Goal: Transaction & Acquisition: Purchase product/service

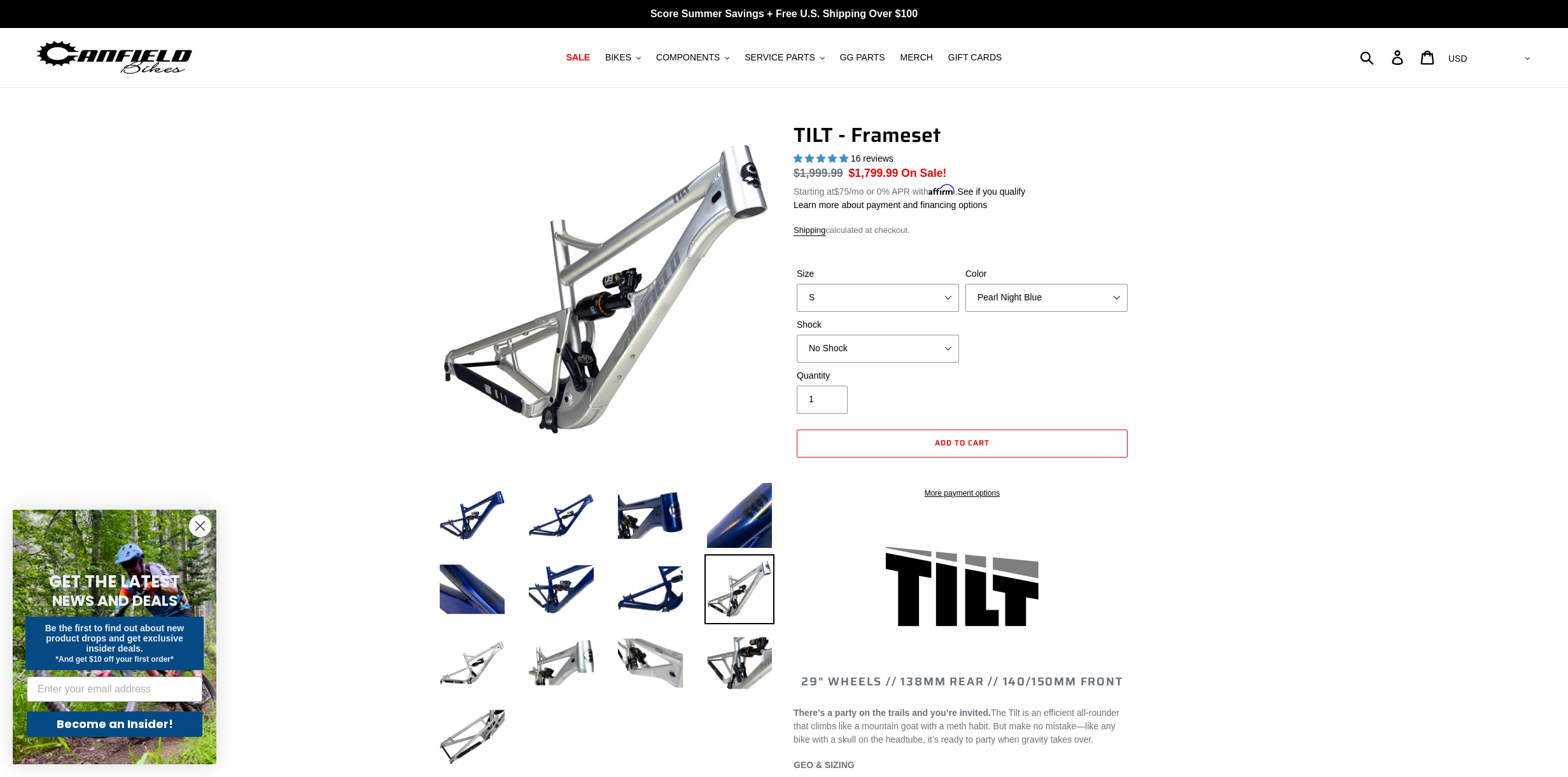
select select "highest-rating"
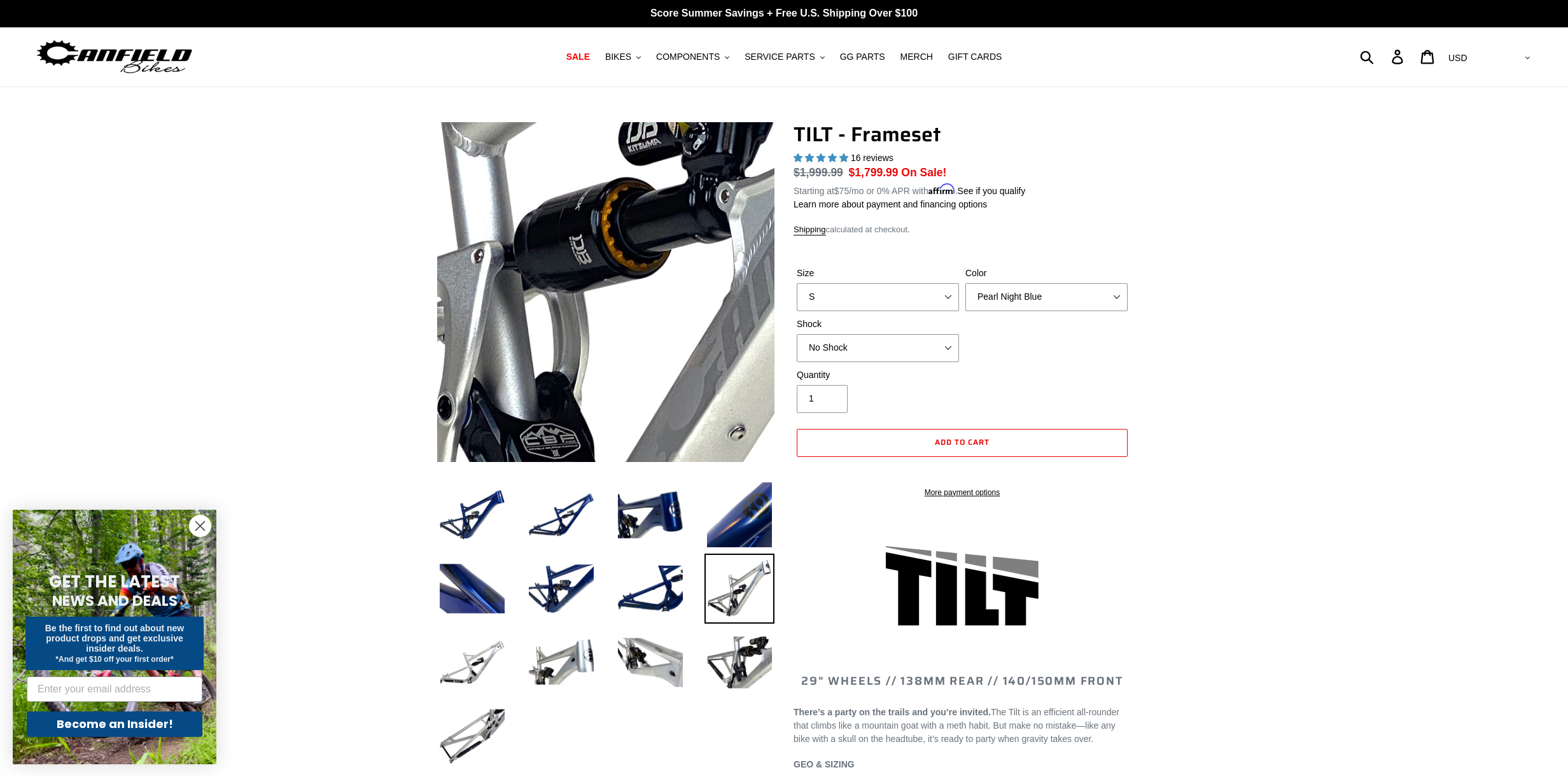
scroll to position [1, 0]
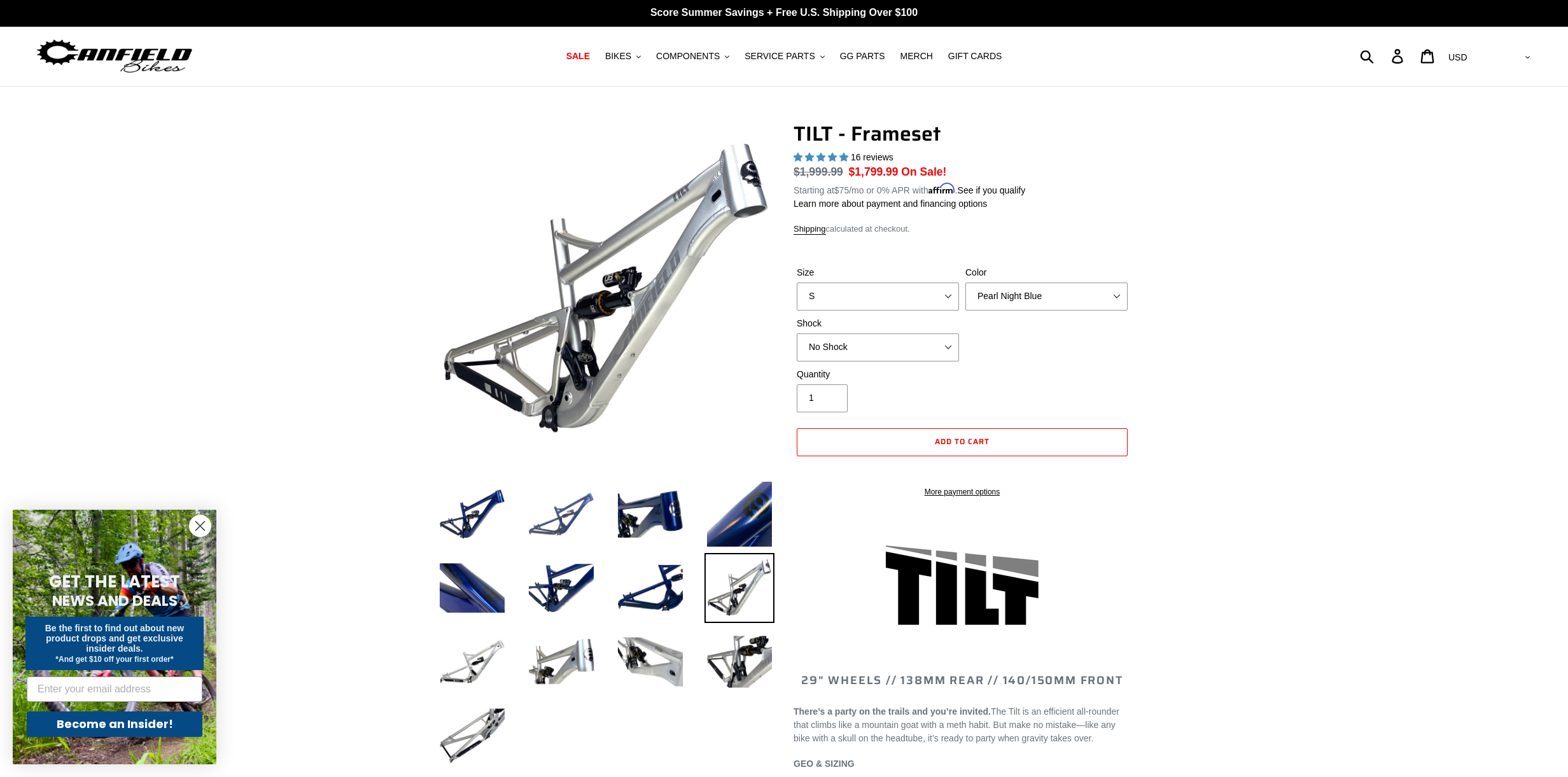
click at [559, 520] on img at bounding box center [562, 514] width 70 height 70
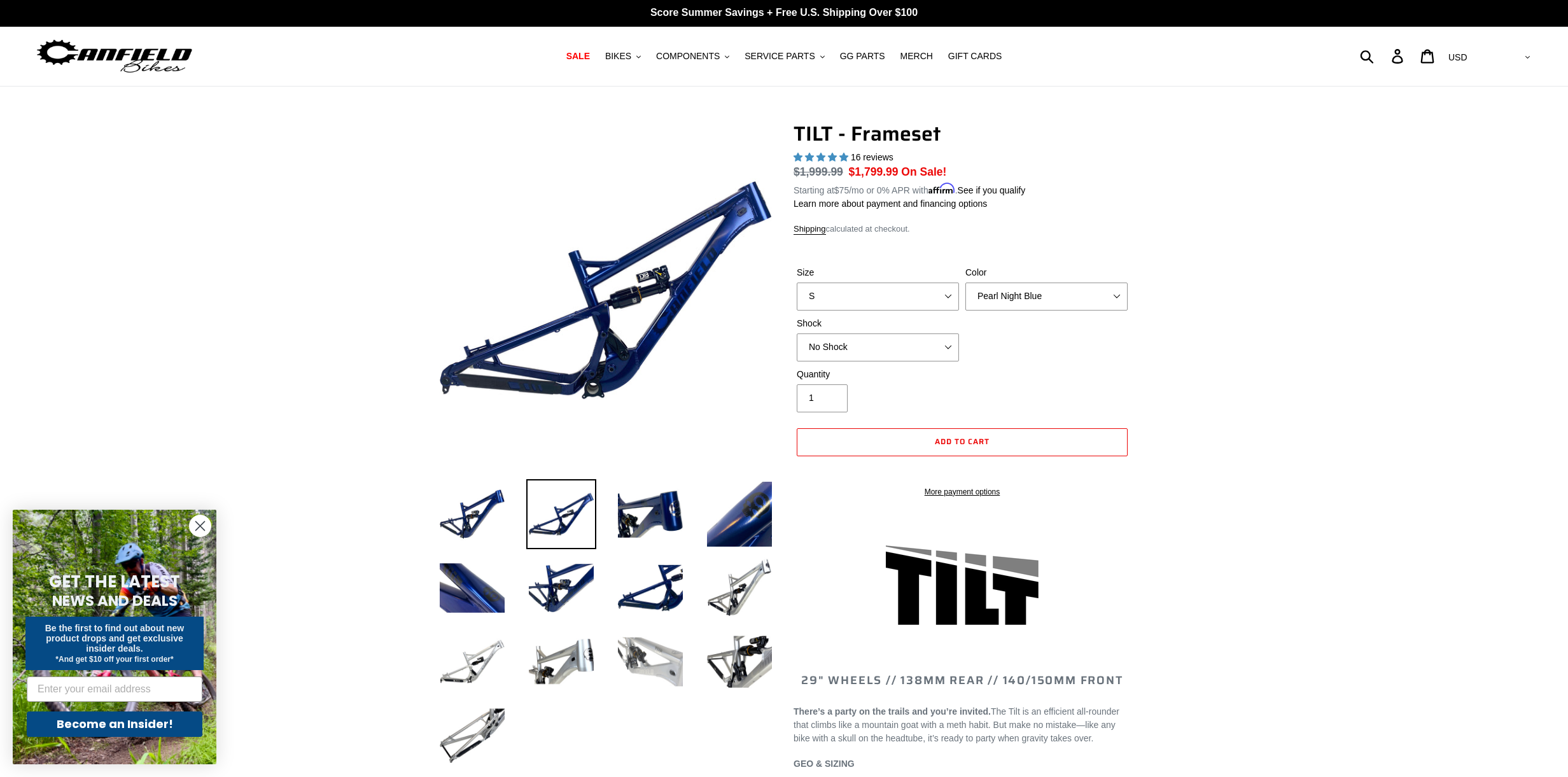
click at [671, 655] on img at bounding box center [650, 662] width 70 height 70
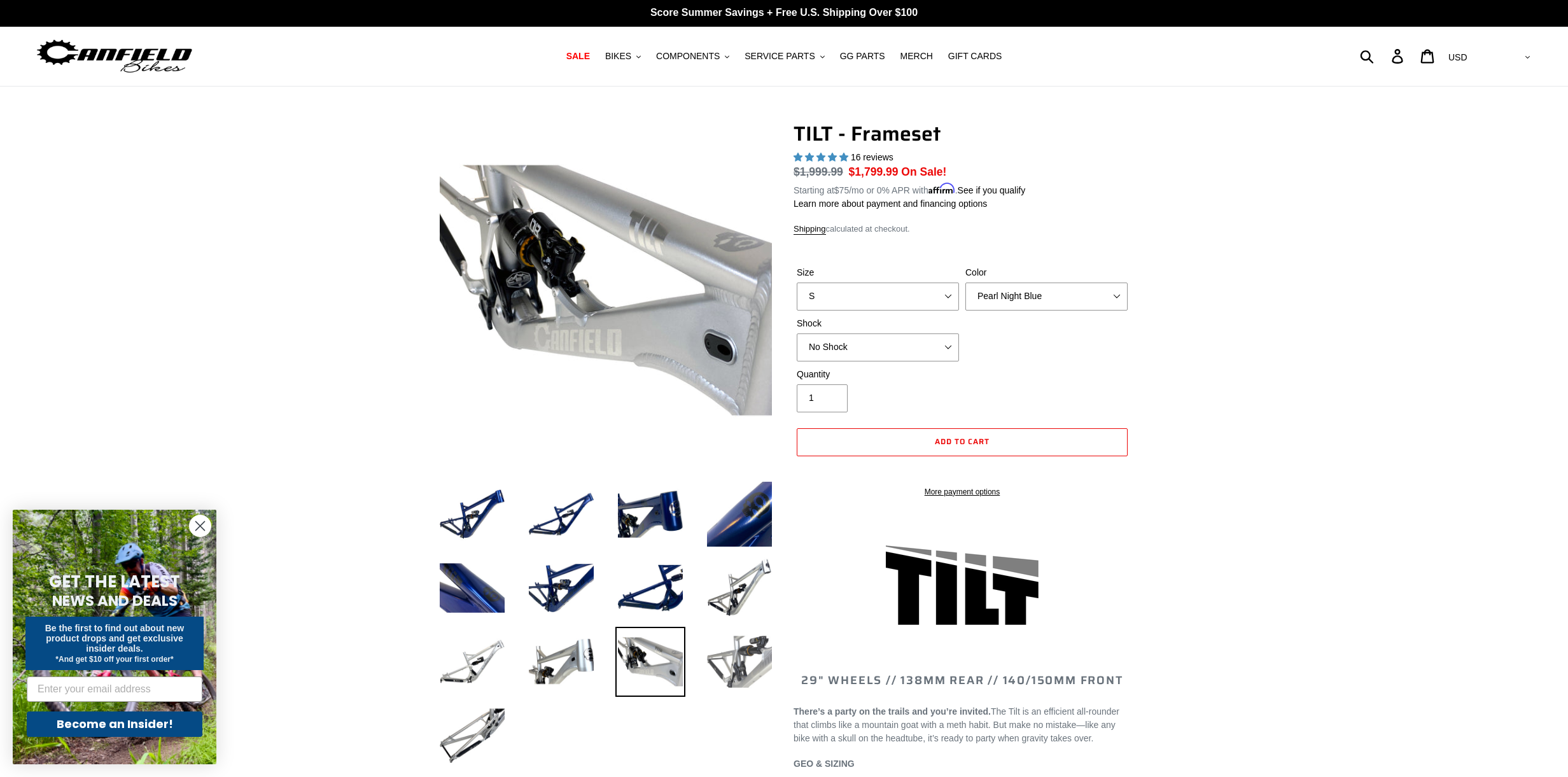
click at [758, 668] on img at bounding box center [740, 662] width 70 height 70
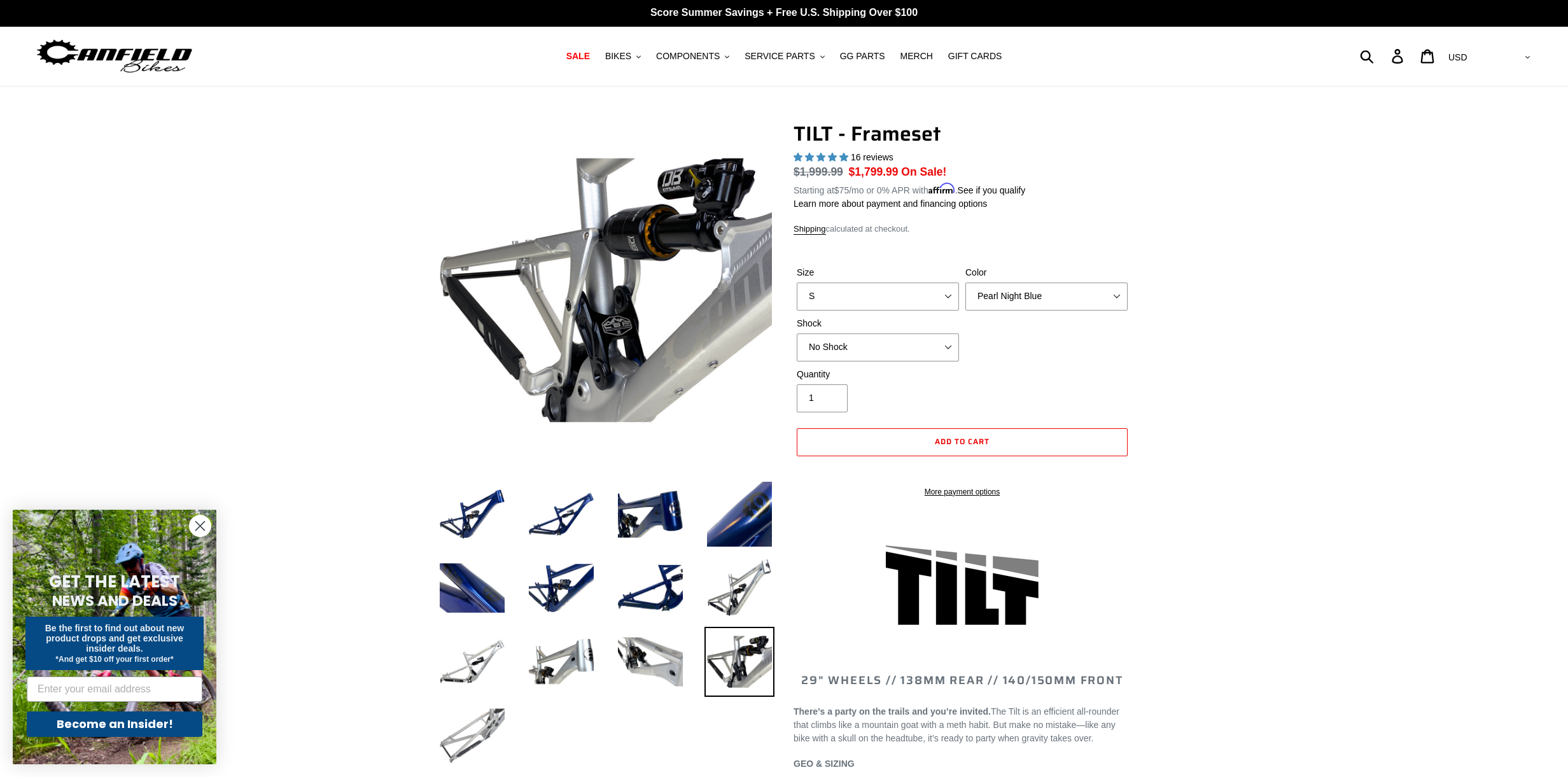
click at [466, 727] on img at bounding box center [472, 736] width 70 height 70
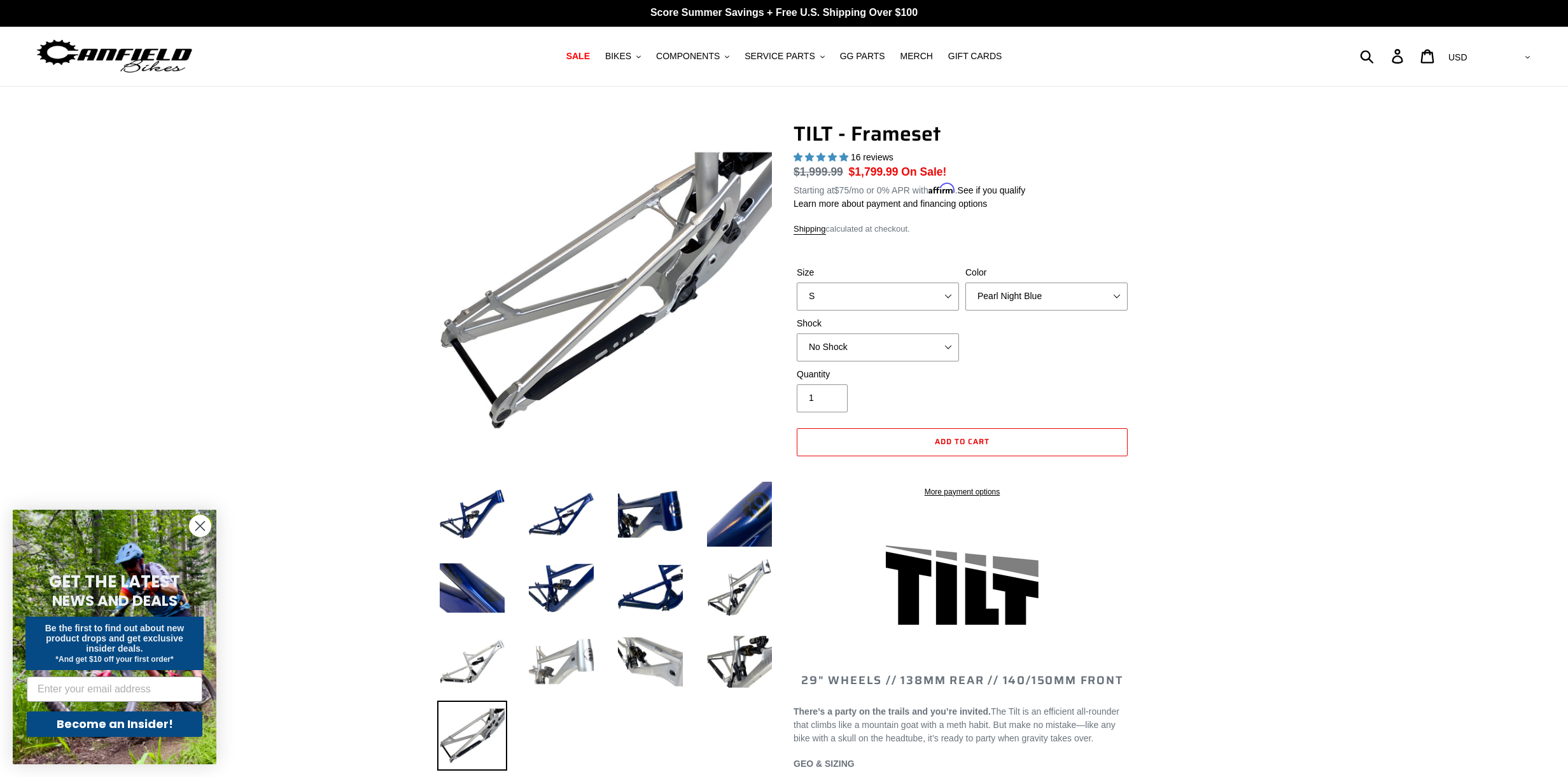
click at [559, 655] on img at bounding box center [562, 662] width 70 height 70
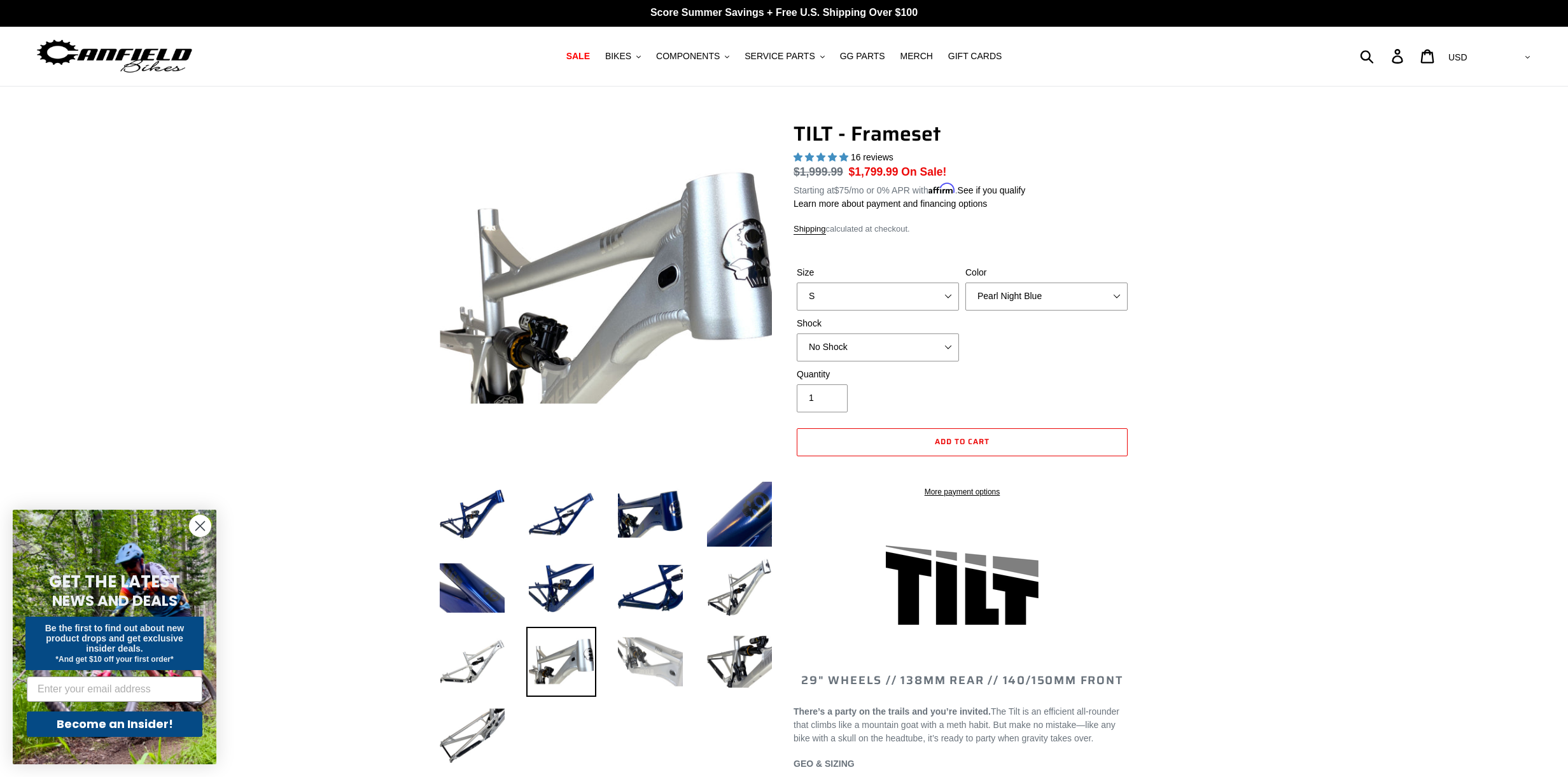
click at [671, 666] on img at bounding box center [650, 662] width 70 height 70
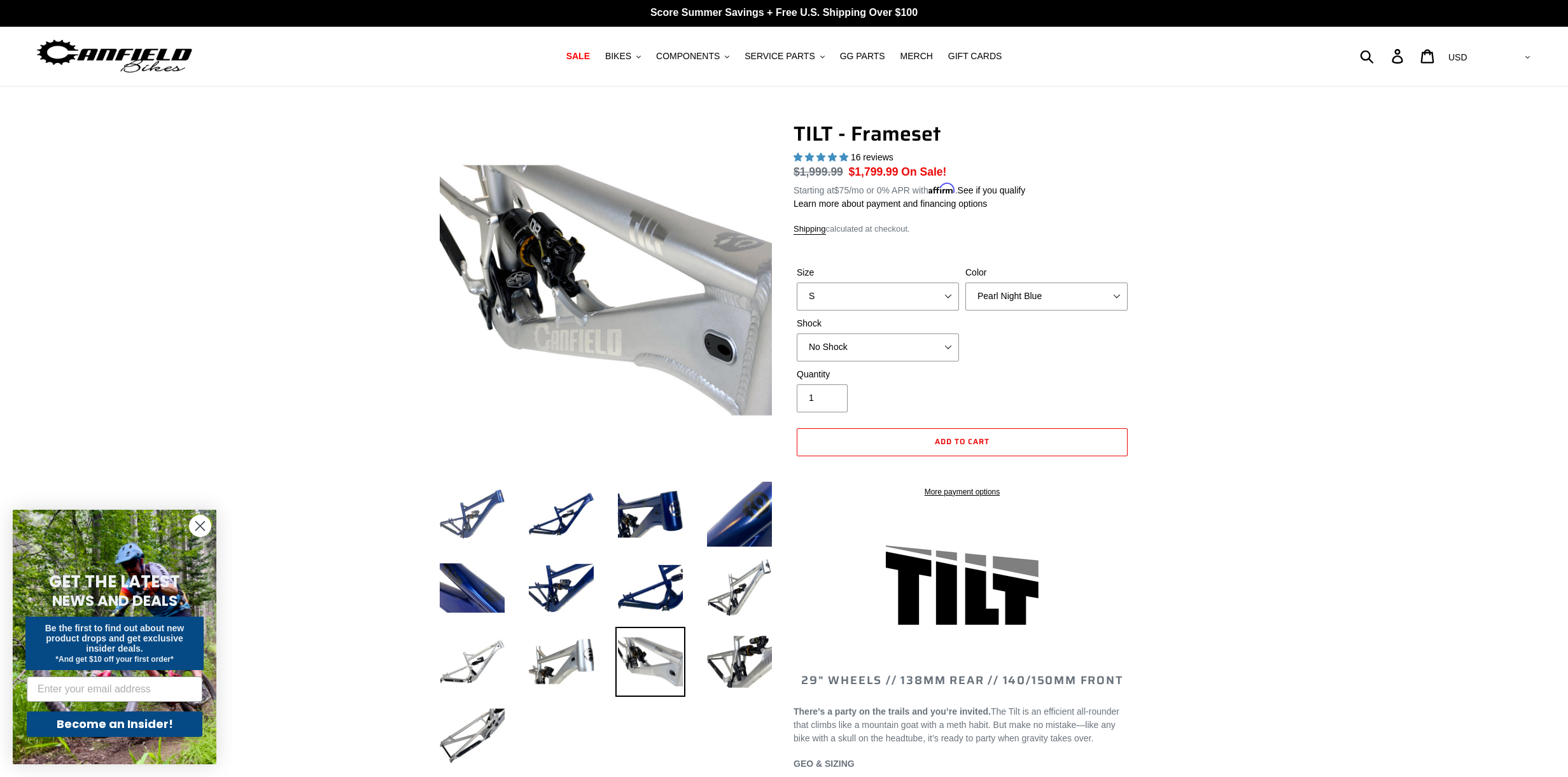
click at [472, 520] on img at bounding box center [472, 514] width 70 height 70
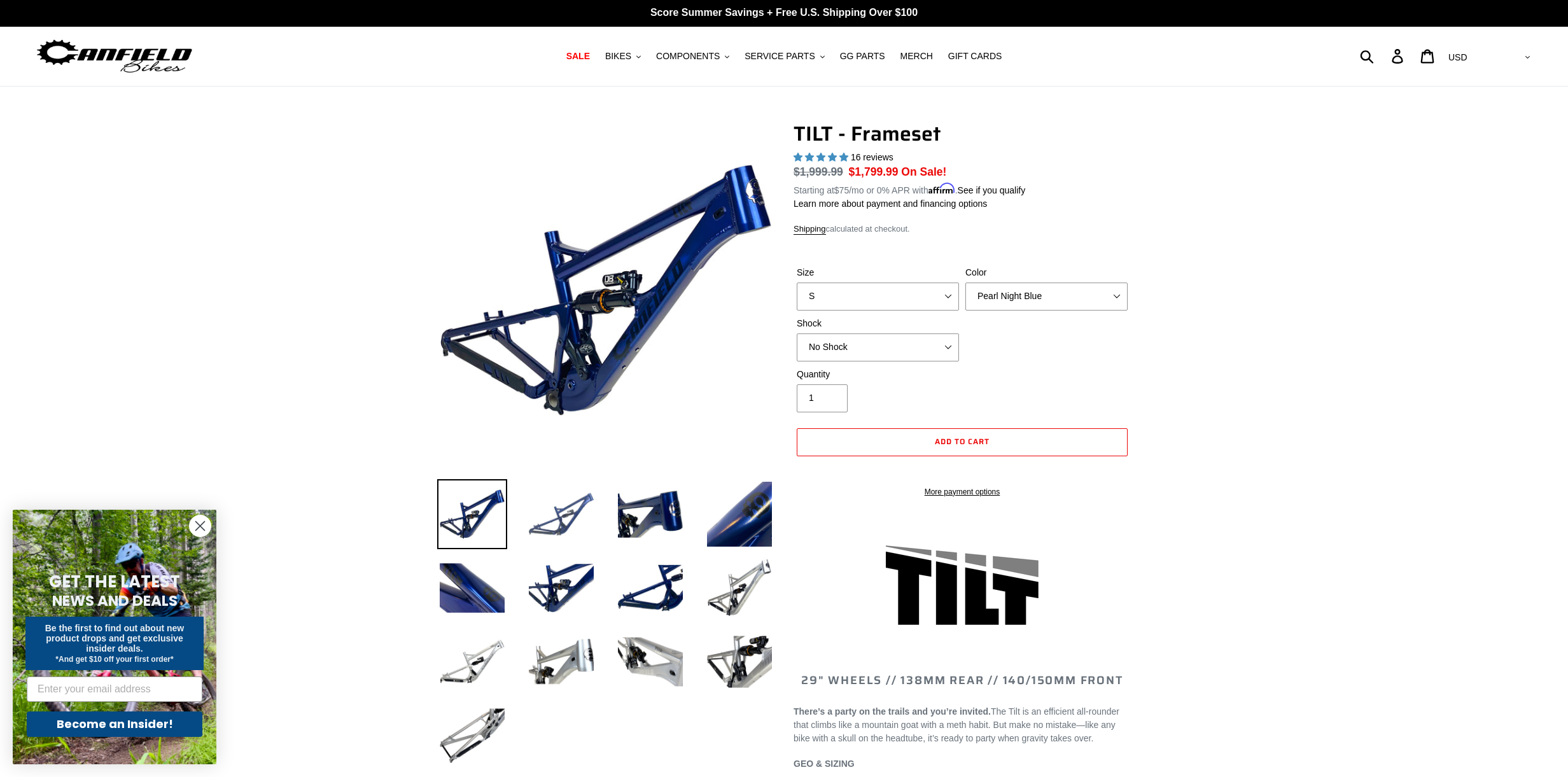
click at [554, 518] on img at bounding box center [562, 514] width 70 height 70
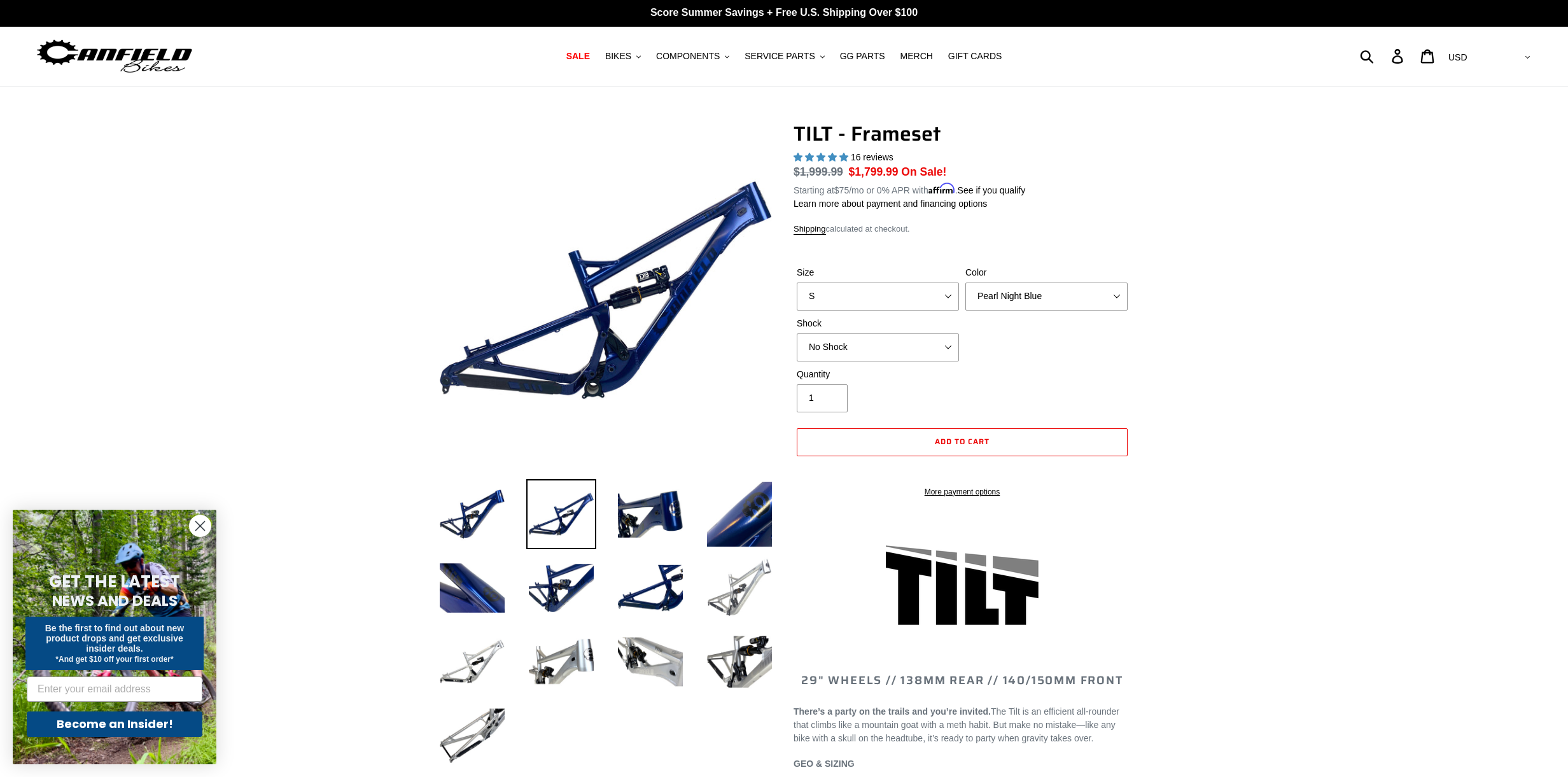
click at [750, 582] on img at bounding box center [740, 588] width 70 height 70
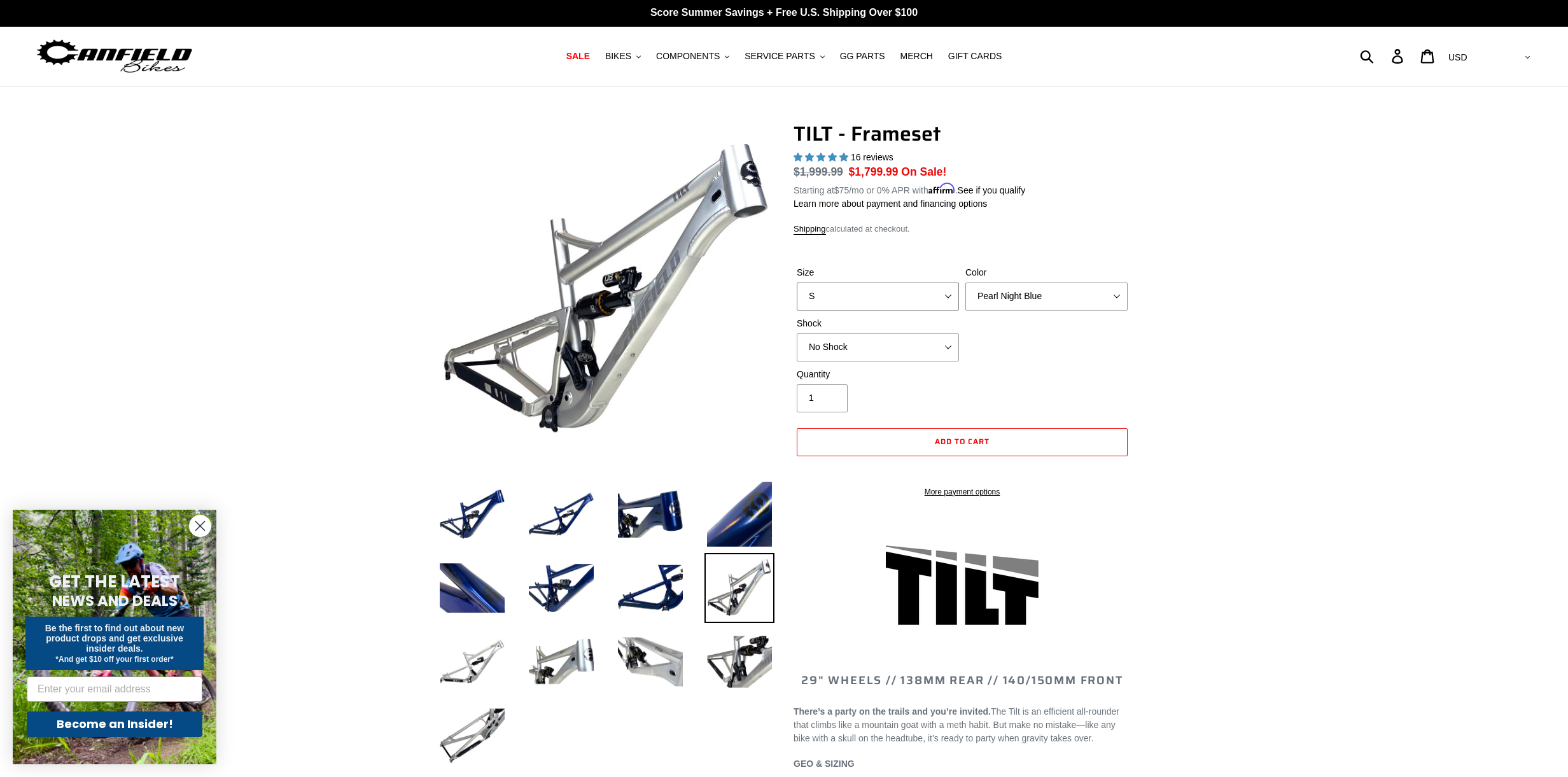
select select "M"
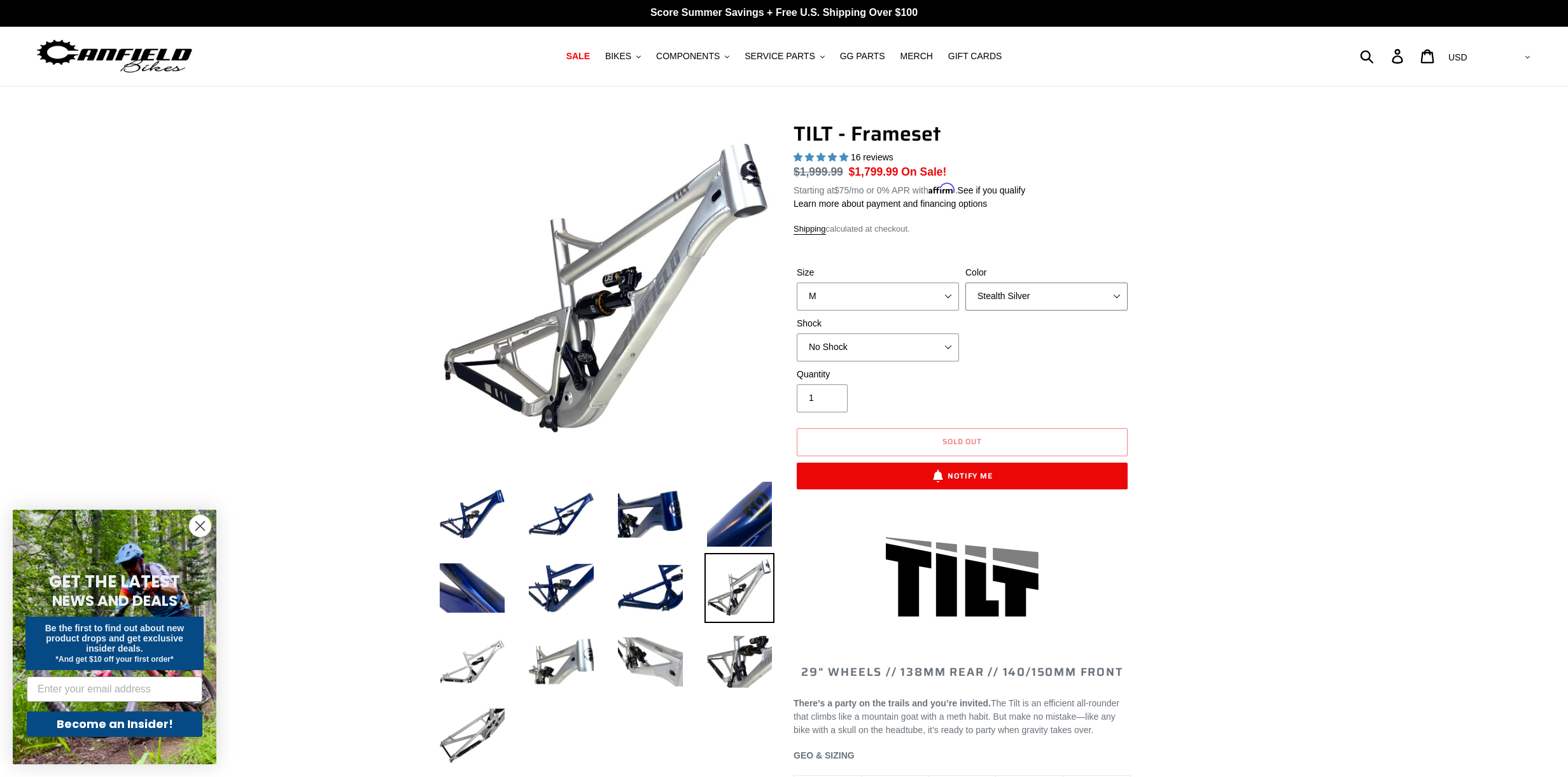
select select "Pearl Night Blue"
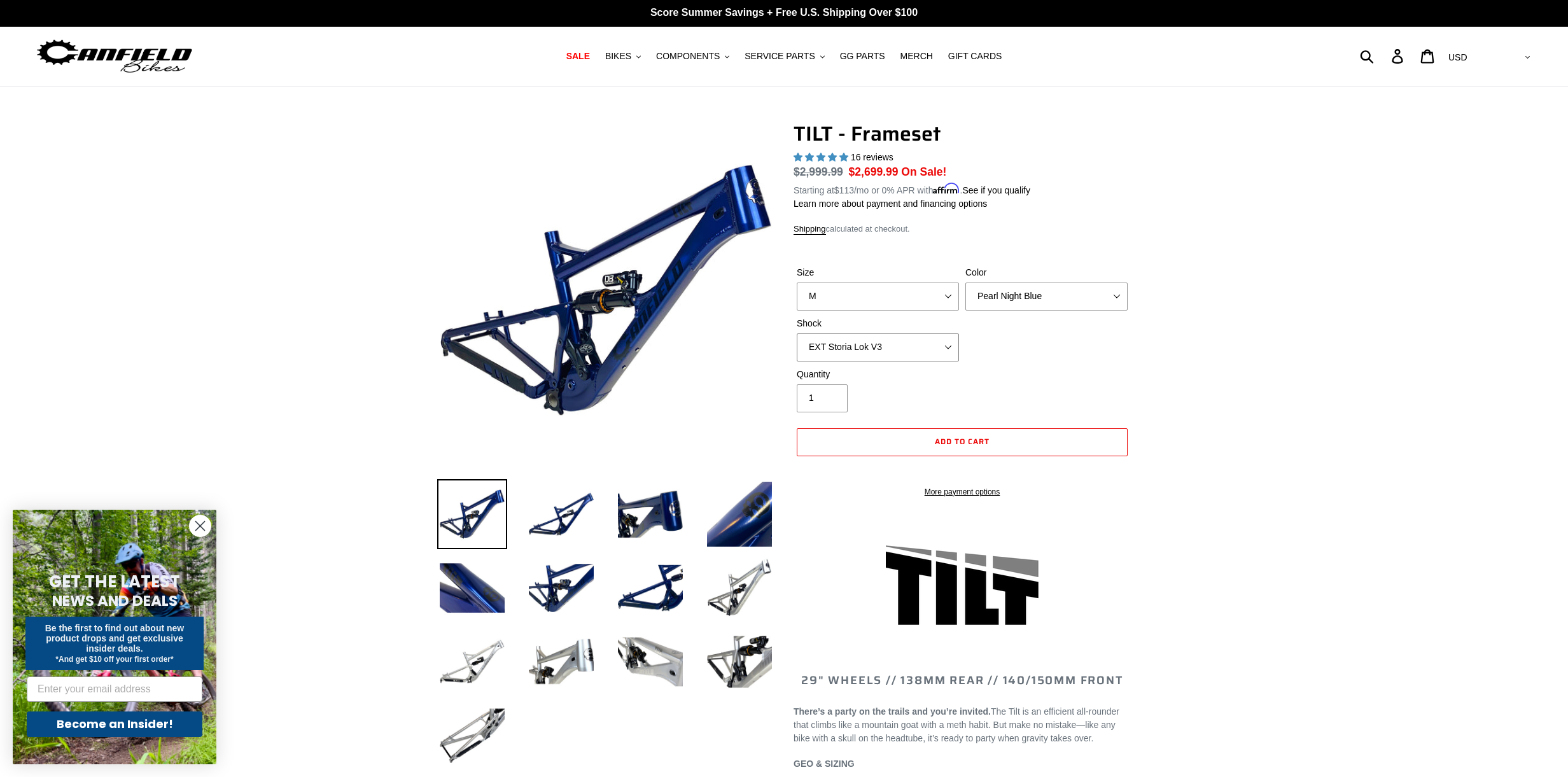
select select "Cane Creek DB Kitsuma Air"
